Goal: Transaction & Acquisition: Purchase product/service

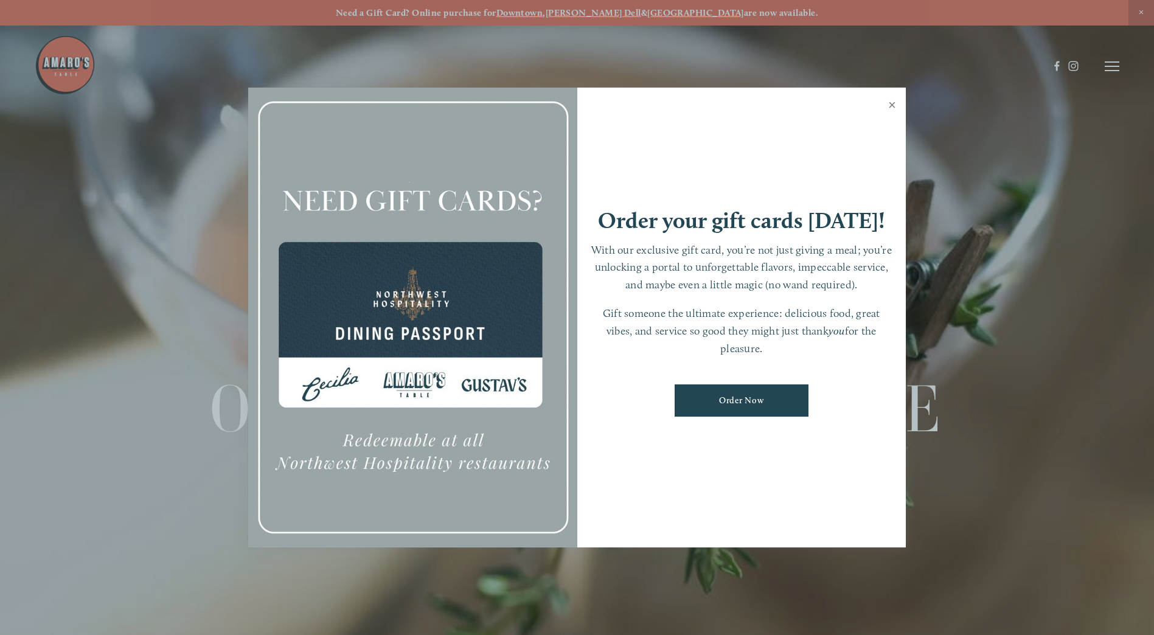
click at [892, 101] on link "Close" at bounding box center [892, 106] width 24 height 34
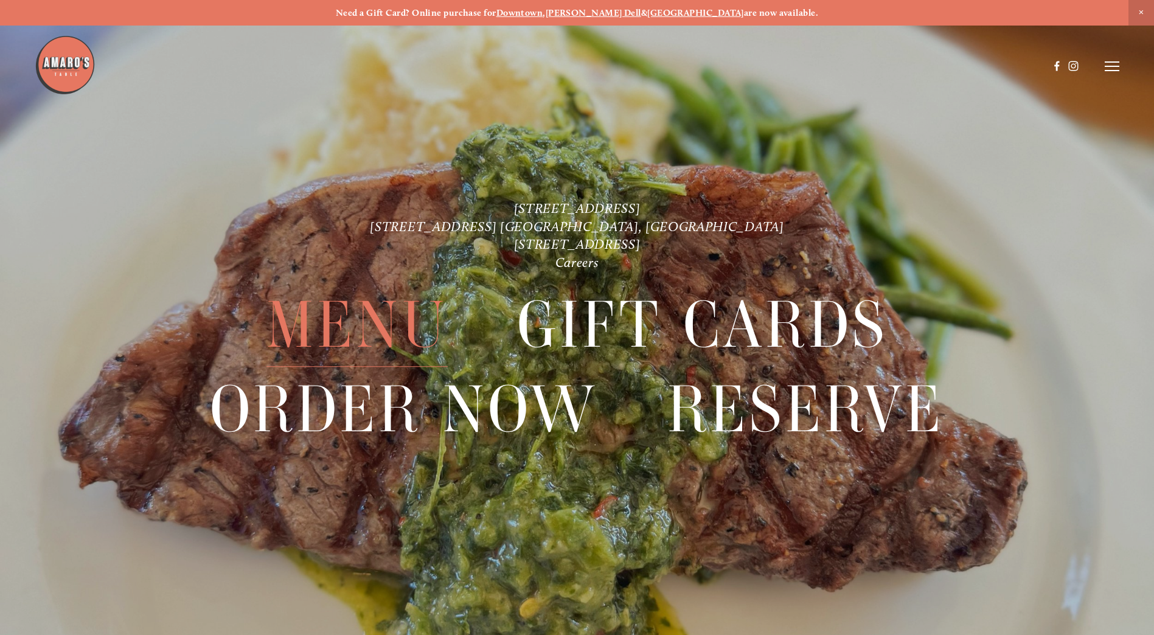
click at [328, 334] on span "Menu" at bounding box center [356, 324] width 181 height 83
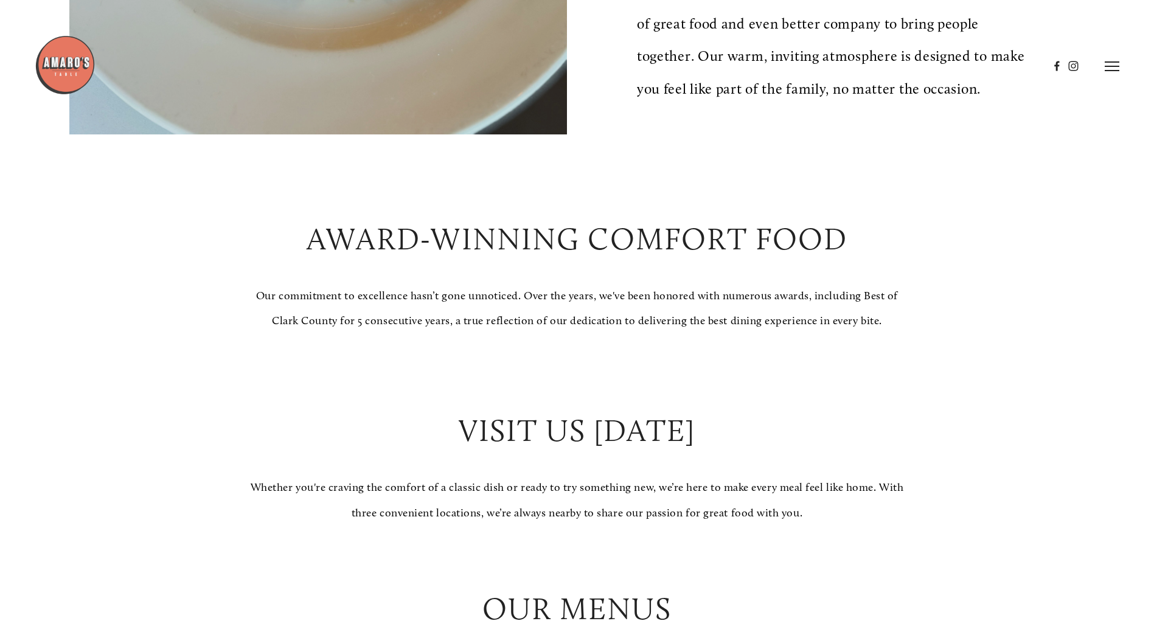
scroll to position [1277, 0]
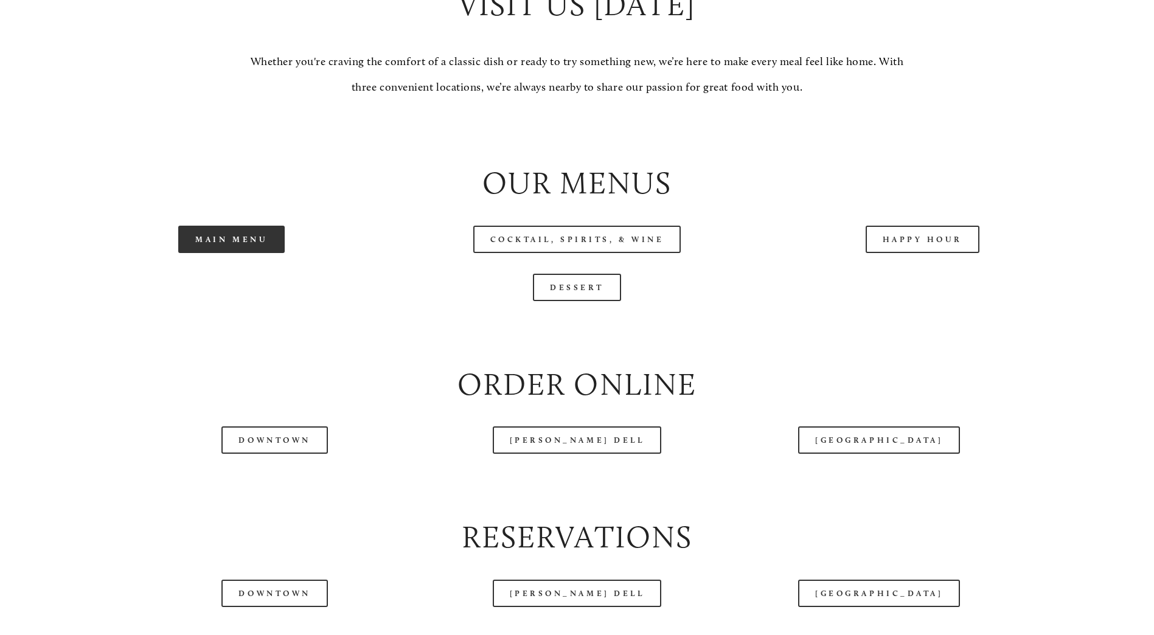
click at [280, 253] on link "Main Menu" at bounding box center [231, 239] width 106 height 27
click at [574, 301] on link "Dessert" at bounding box center [577, 287] width 88 height 27
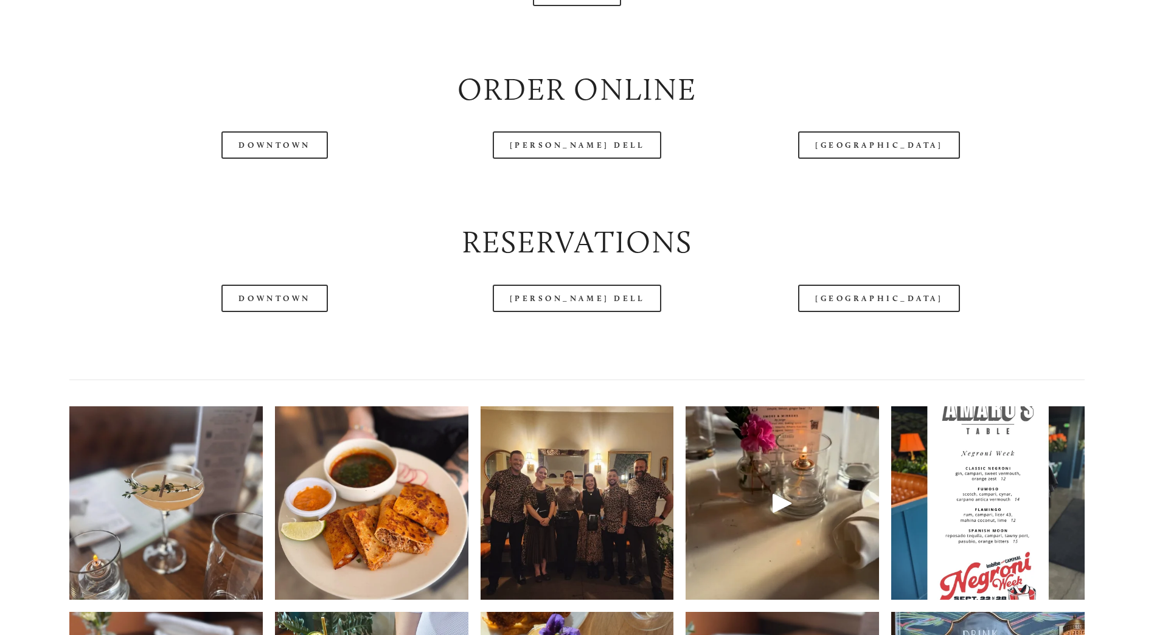
scroll to position [1582, 0]
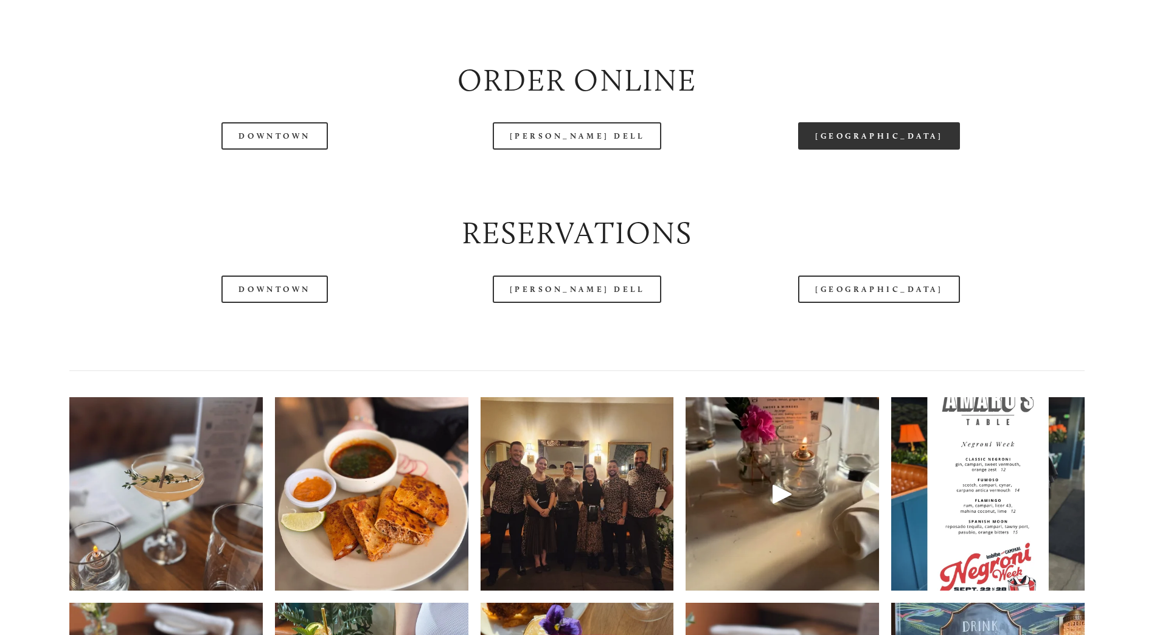
click at [869, 150] on link "[GEOGRAPHIC_DATA]" at bounding box center [879, 135] width 162 height 27
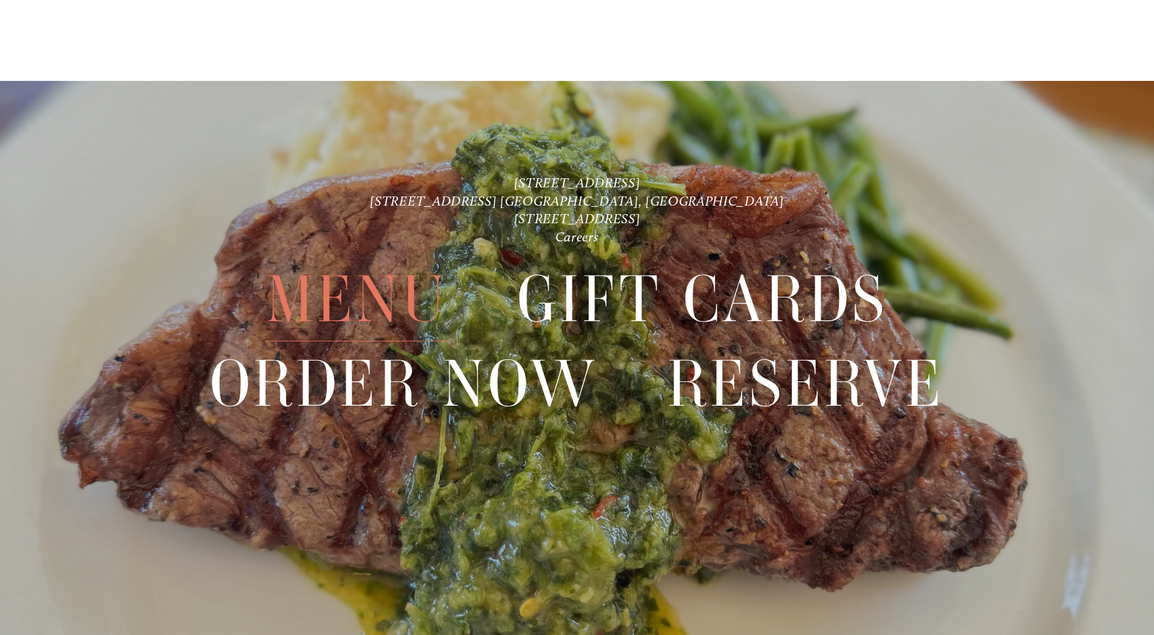
scroll to position [3068, 0]
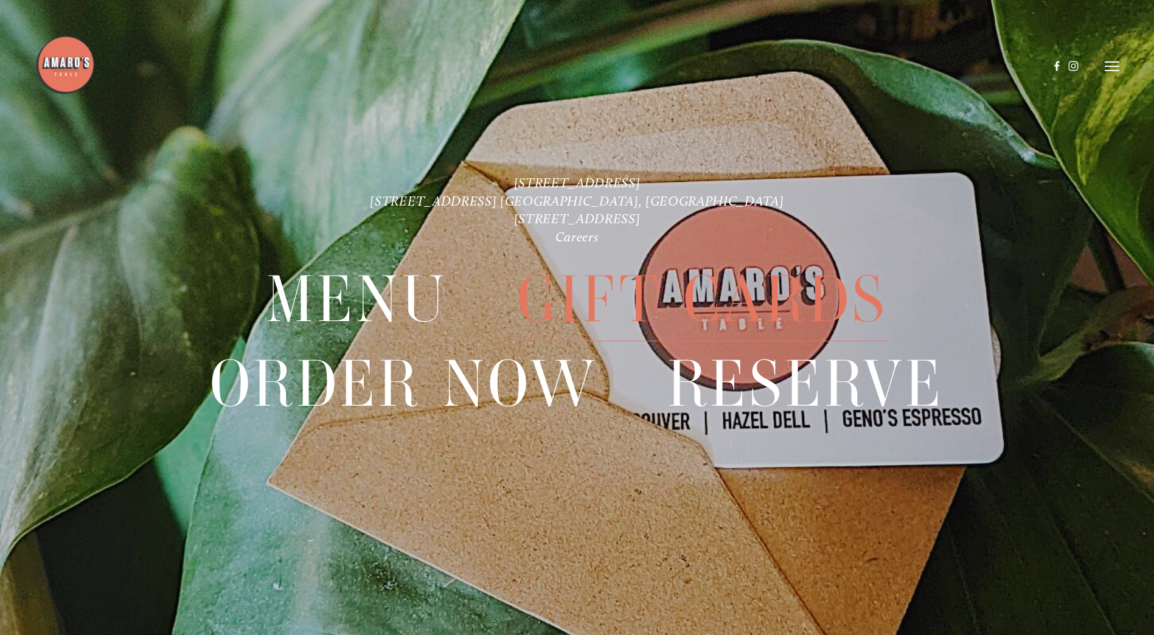
click at [689, 288] on span "Gift Cards" at bounding box center [702, 299] width 370 height 83
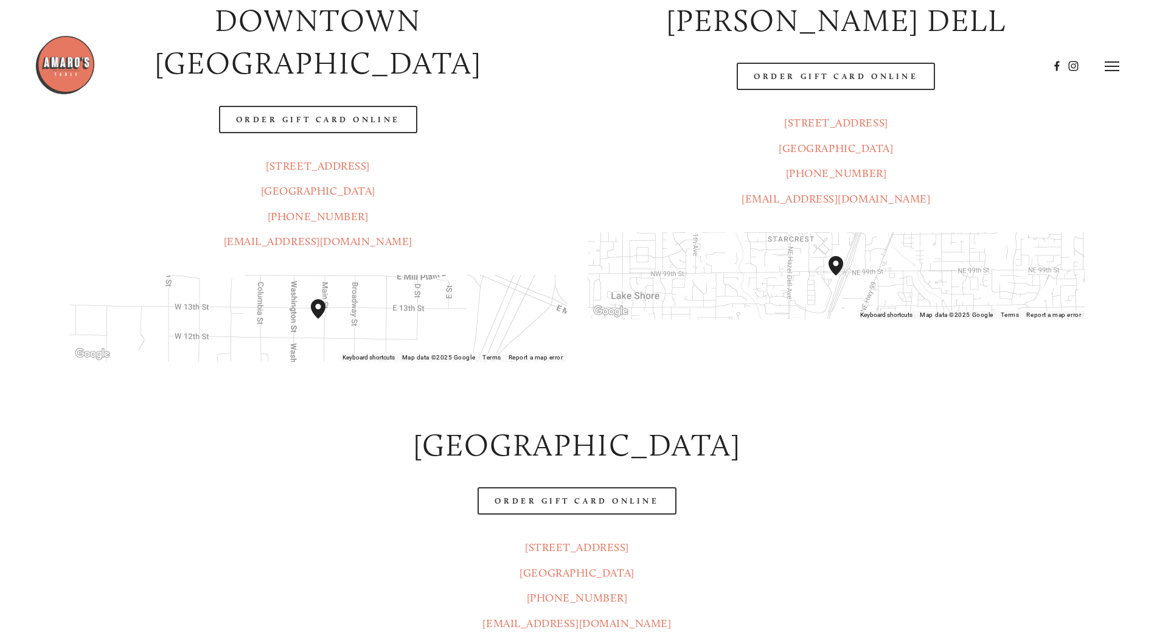
scroll to position [182, 0]
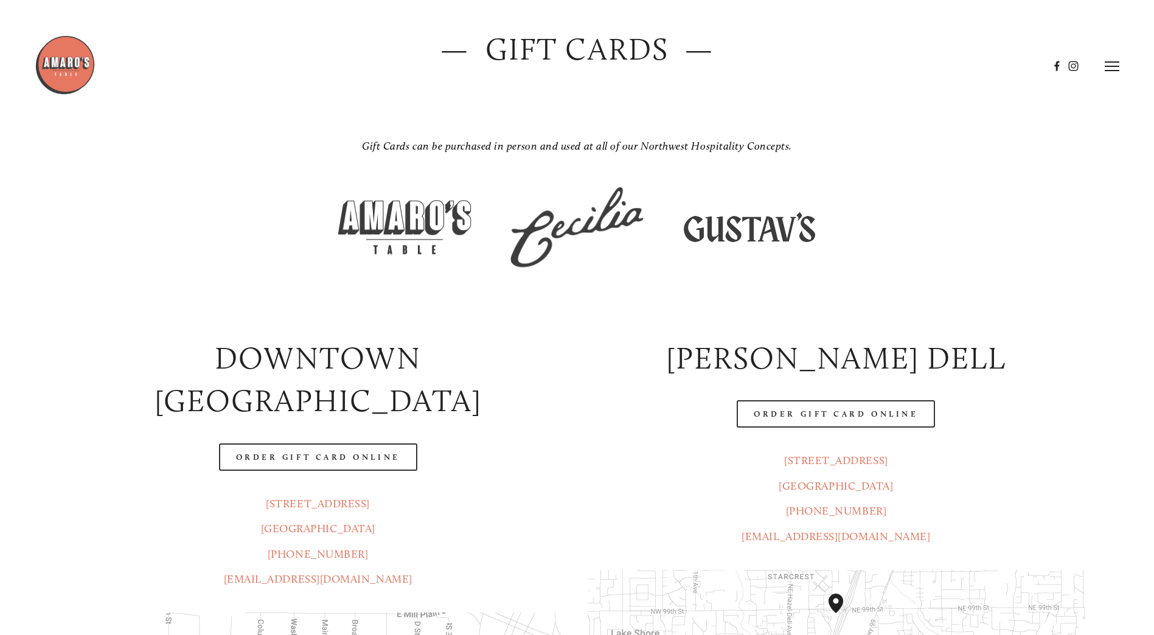
click at [729, 239] on img at bounding box center [749, 226] width 152 height 95
